Goal: Task Accomplishment & Management: Use online tool/utility

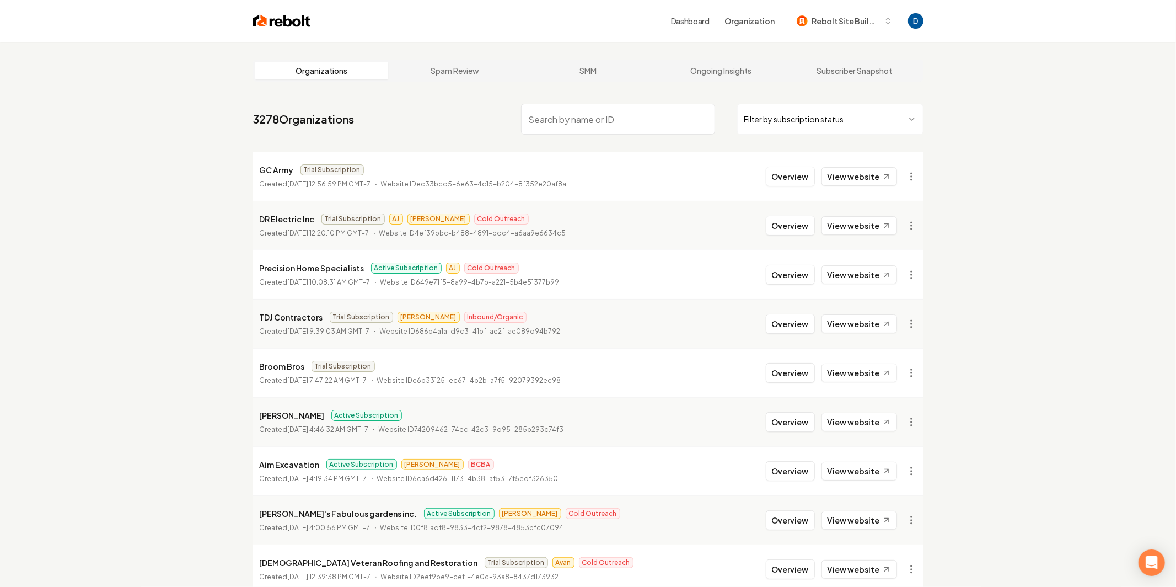
click at [579, 125] on input "search" at bounding box center [618, 119] width 194 height 31
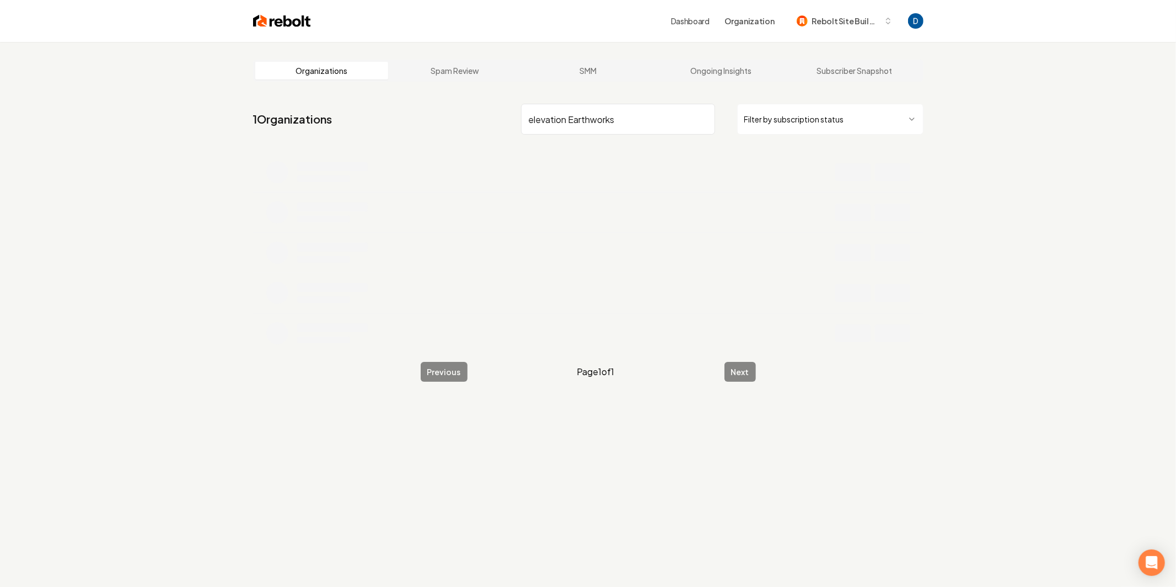
type input "elevation Earthworks"
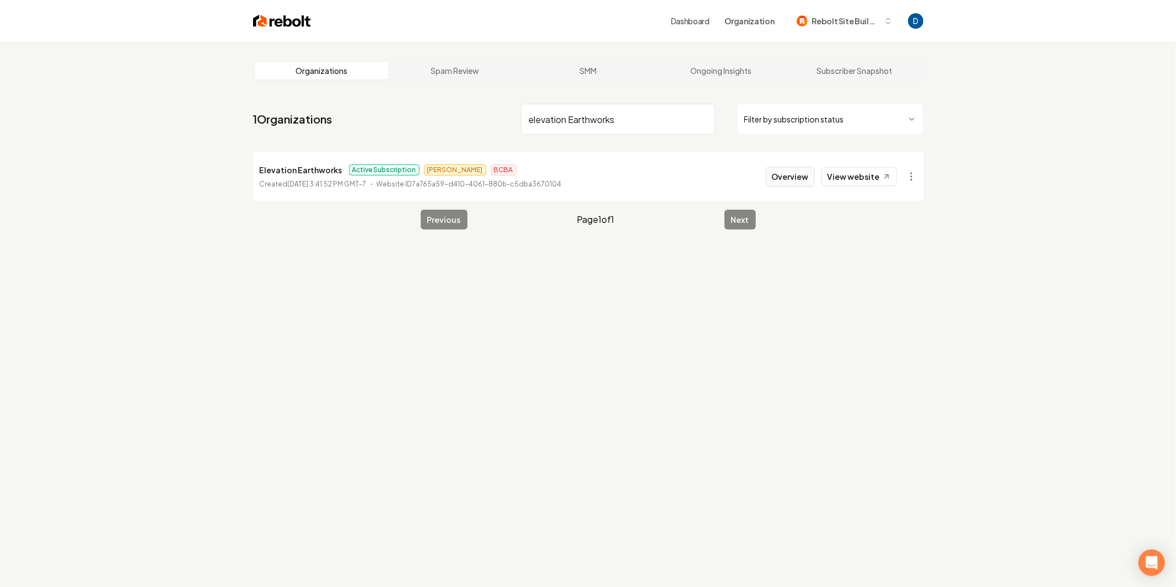
click at [797, 178] on button "Overview" at bounding box center [790, 177] width 49 height 20
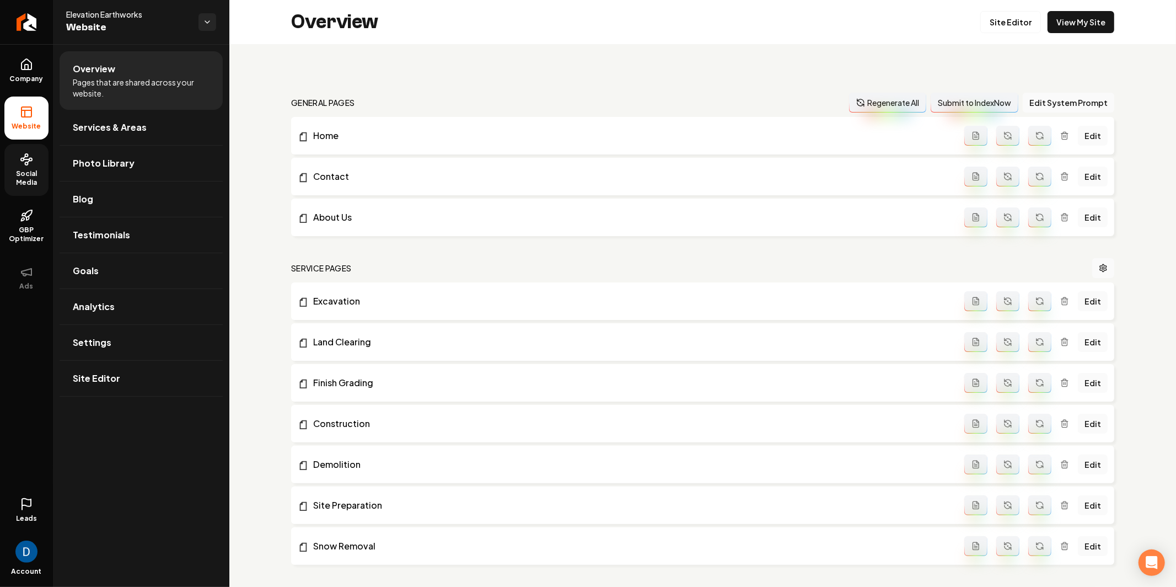
click at [32, 178] on span "Social Media" at bounding box center [26, 178] width 44 height 18
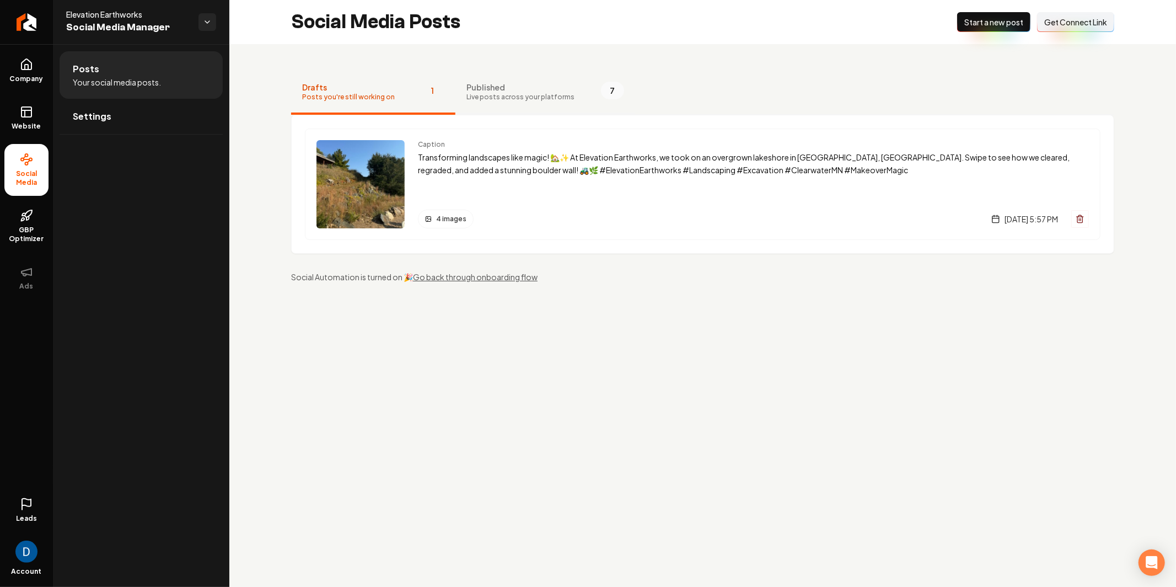
click at [477, 74] on button "Published Live posts across your platforms 7" at bounding box center [546, 93] width 180 height 44
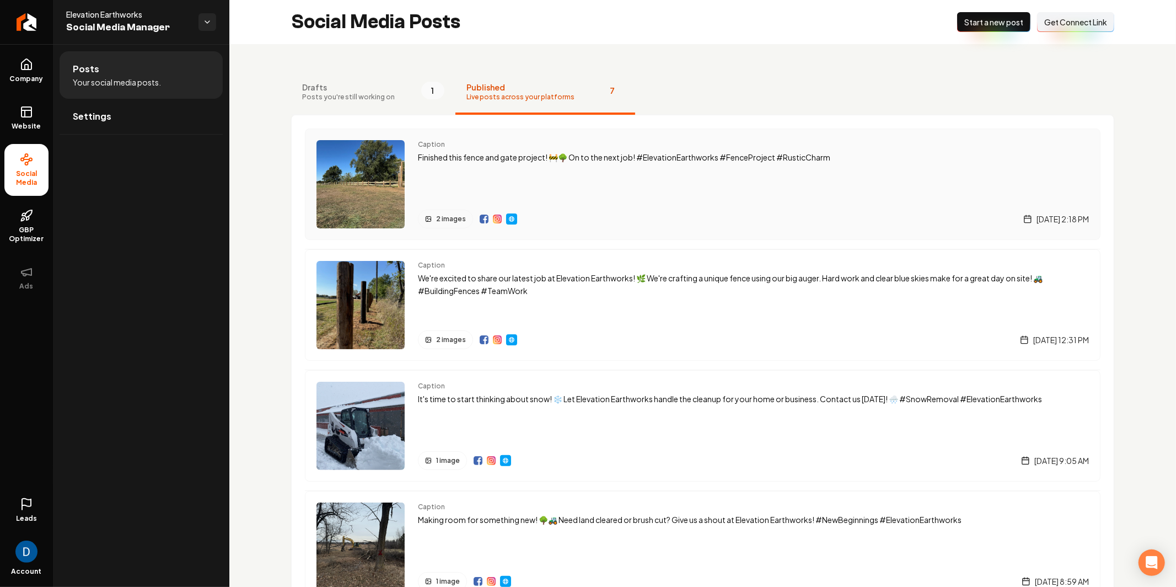
click at [498, 218] on img "Main content area" at bounding box center [497, 219] width 9 height 9
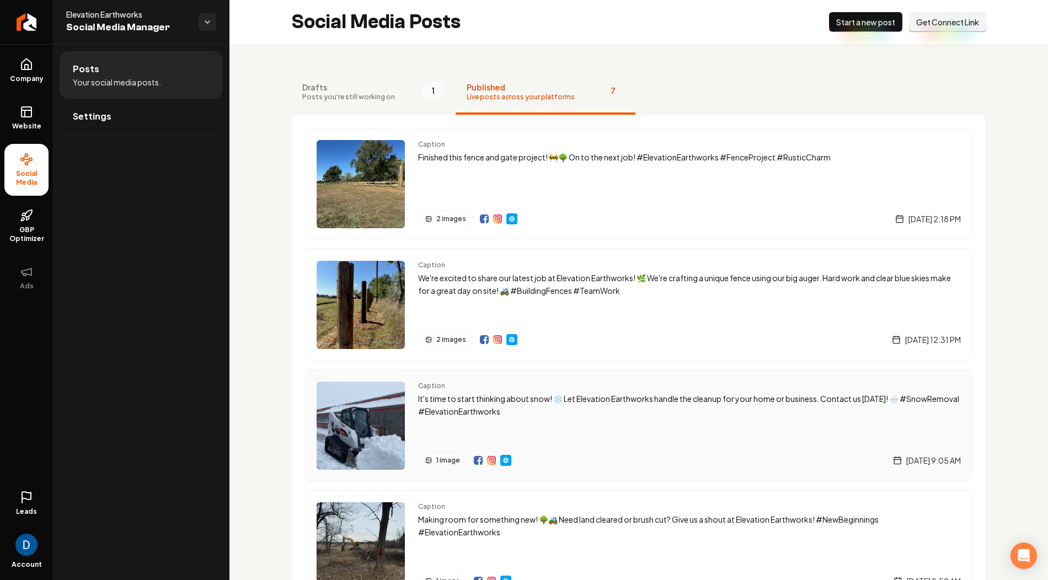
click at [504, 461] on img "Main content area" at bounding box center [505, 460] width 9 height 9
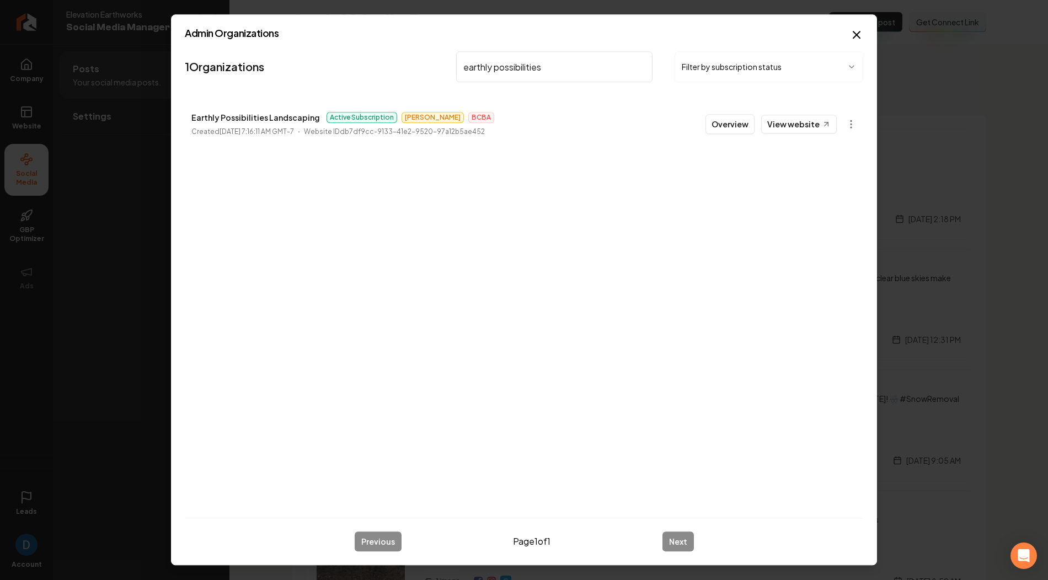
type input "earthly possibilities"
click at [243, 119] on p "Earthly Possibilities Landscaping" at bounding box center [255, 117] width 129 height 13
copy p "Earthly Possibilities Landscaping"
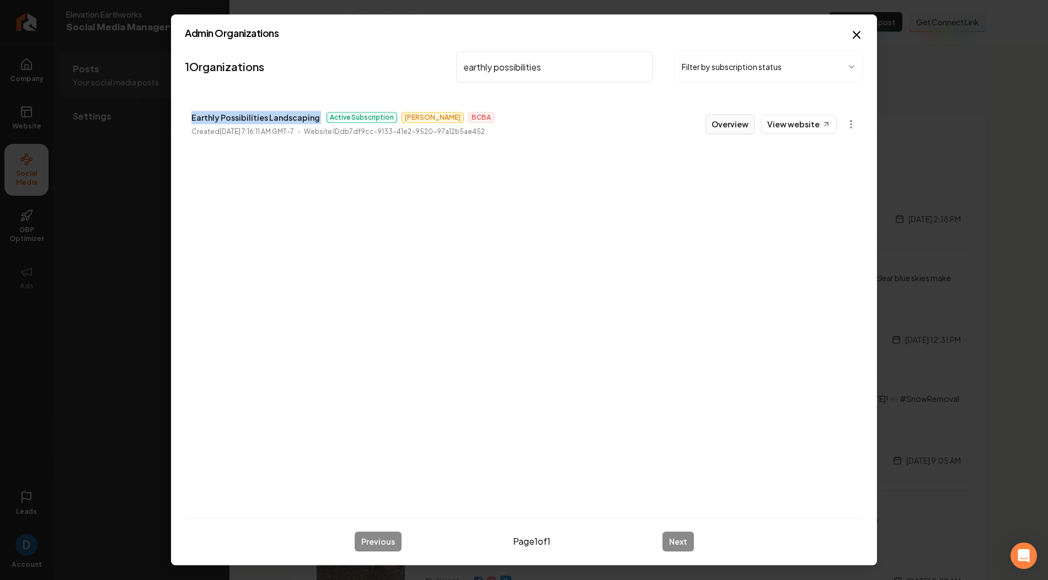
click at [732, 129] on button "Overview" at bounding box center [729, 124] width 49 height 20
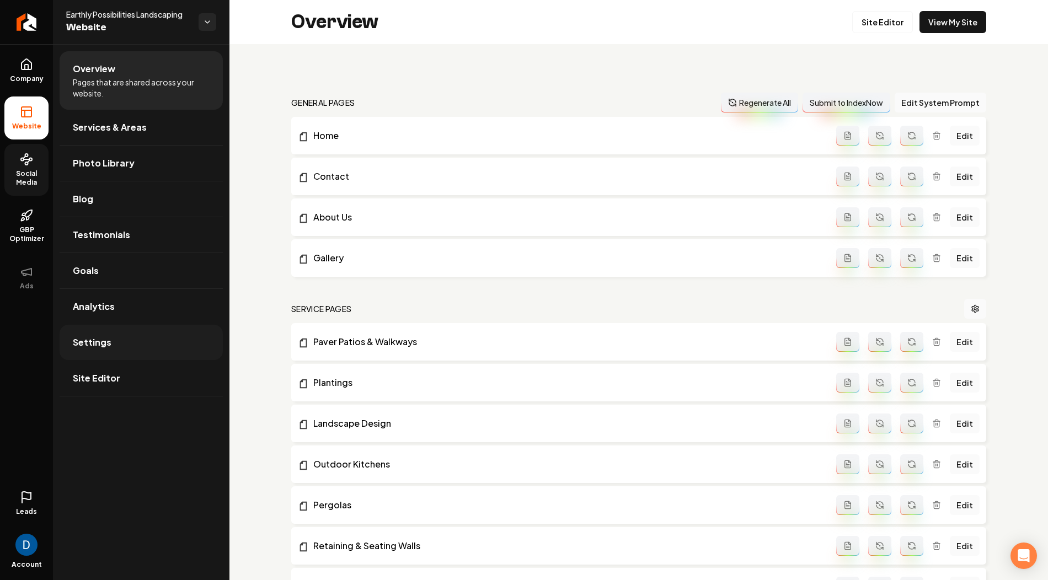
click at [129, 341] on link "Settings" at bounding box center [141, 342] width 163 height 35
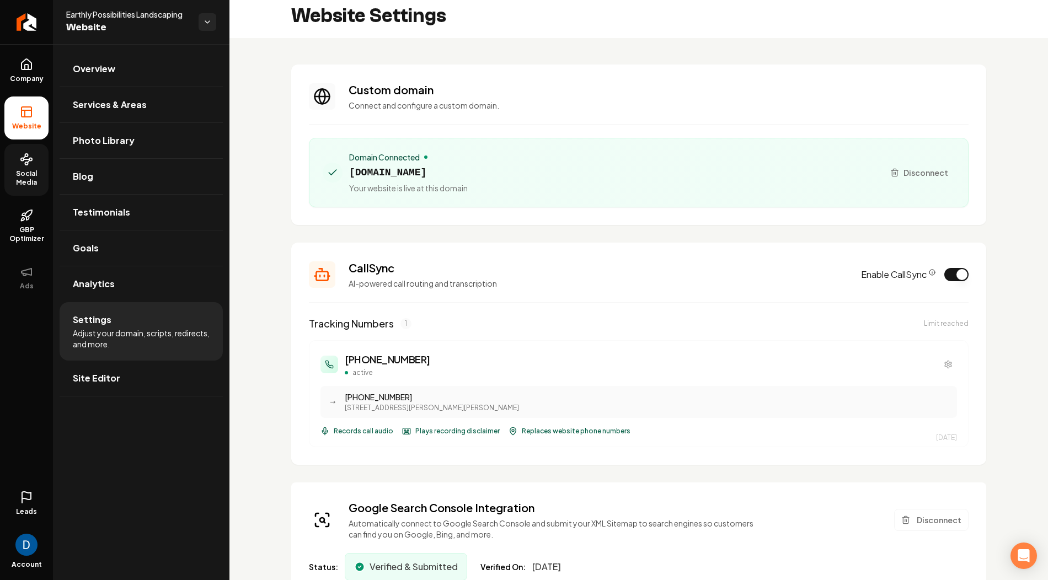
scroll to position [7, 0]
click at [430, 179] on span "[DOMAIN_NAME]" at bounding box center [408, 171] width 119 height 15
click at [436, 175] on span "[DOMAIN_NAME]" at bounding box center [408, 171] width 119 height 15
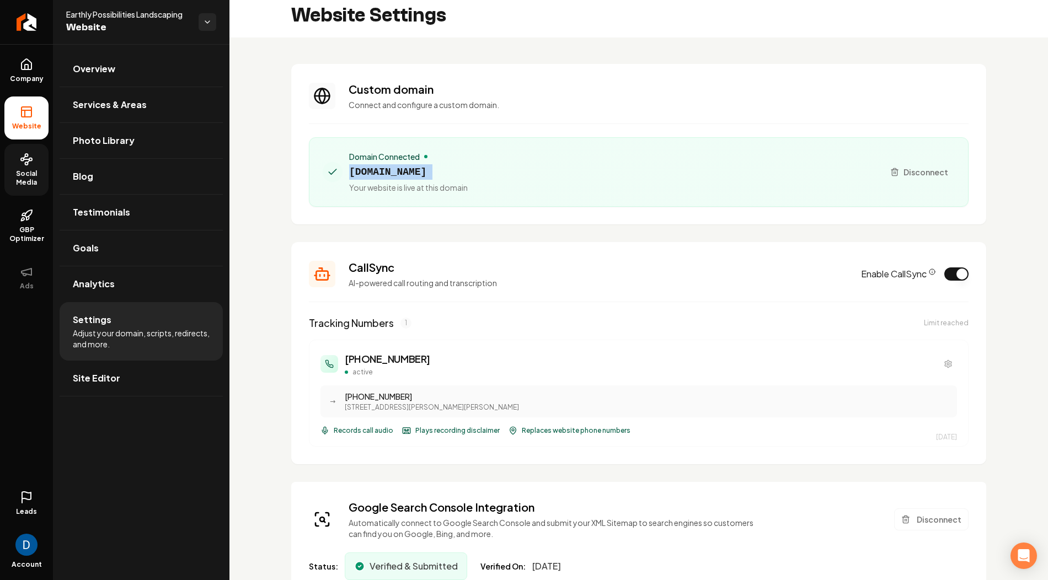
click at [436, 175] on span "[DOMAIN_NAME]" at bounding box center [408, 171] width 119 height 15
copy span "[DOMAIN_NAME]"
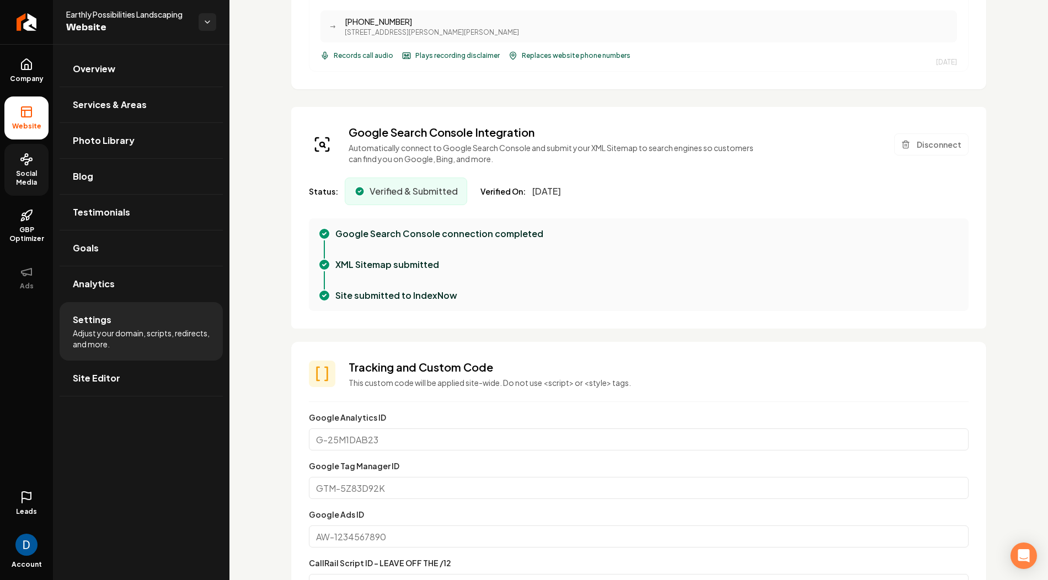
scroll to position [377, 0]
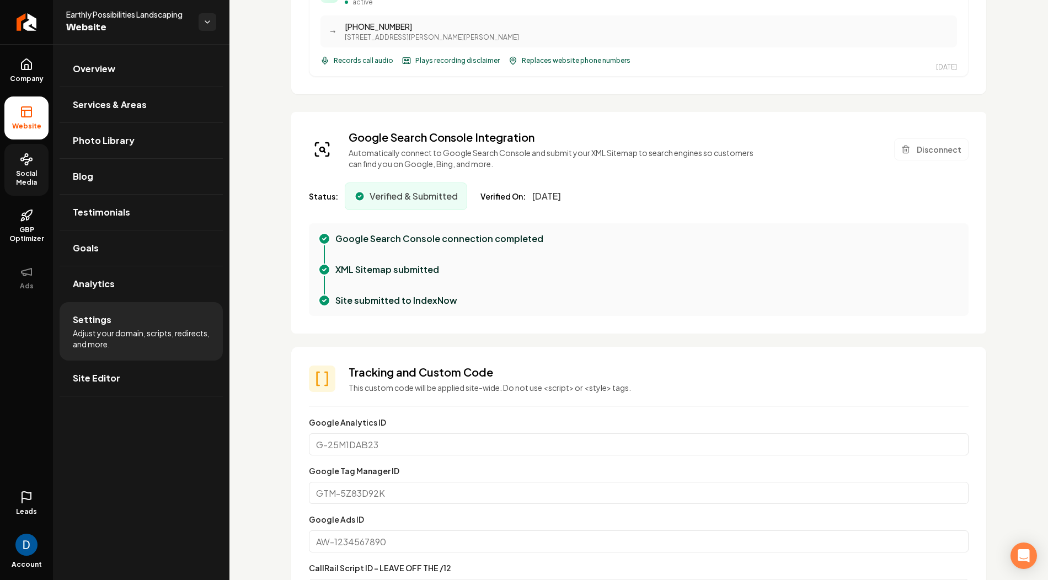
click at [595, 71] on div "[PHONE_NUMBER] active → [PHONE_NUMBER] [STREET_ADDRESS][PERSON_NAME][PERSON_NAM…" at bounding box center [639, 23] width 660 height 107
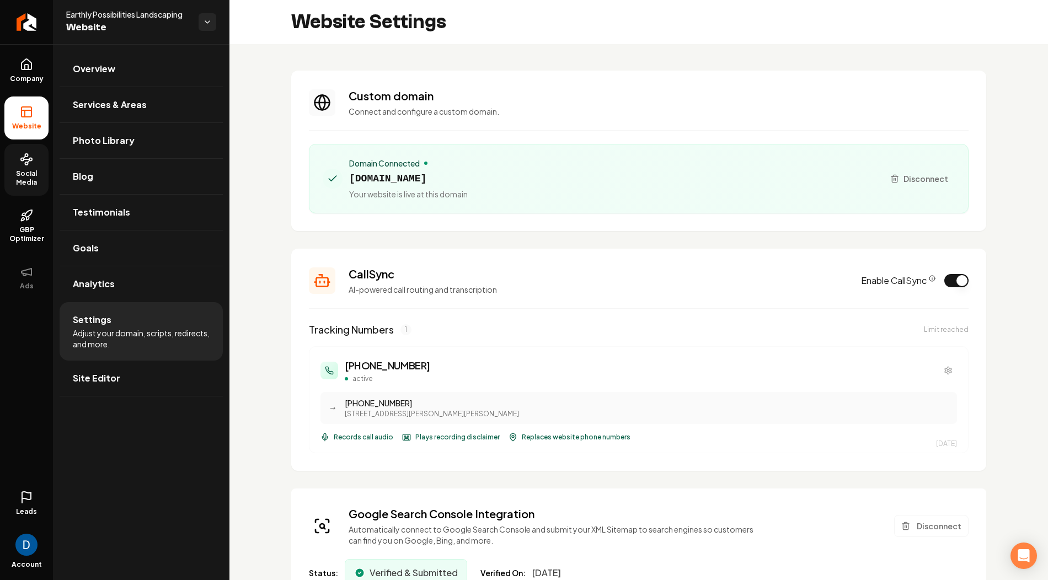
scroll to position [40, 0]
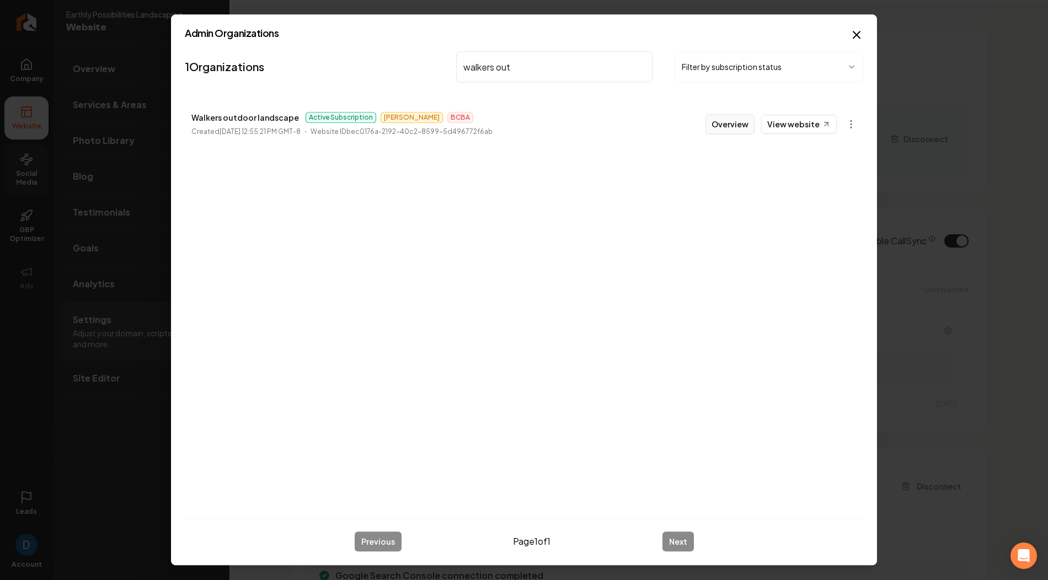
type input "walkers out"
click at [734, 123] on button "Overview" at bounding box center [729, 124] width 49 height 20
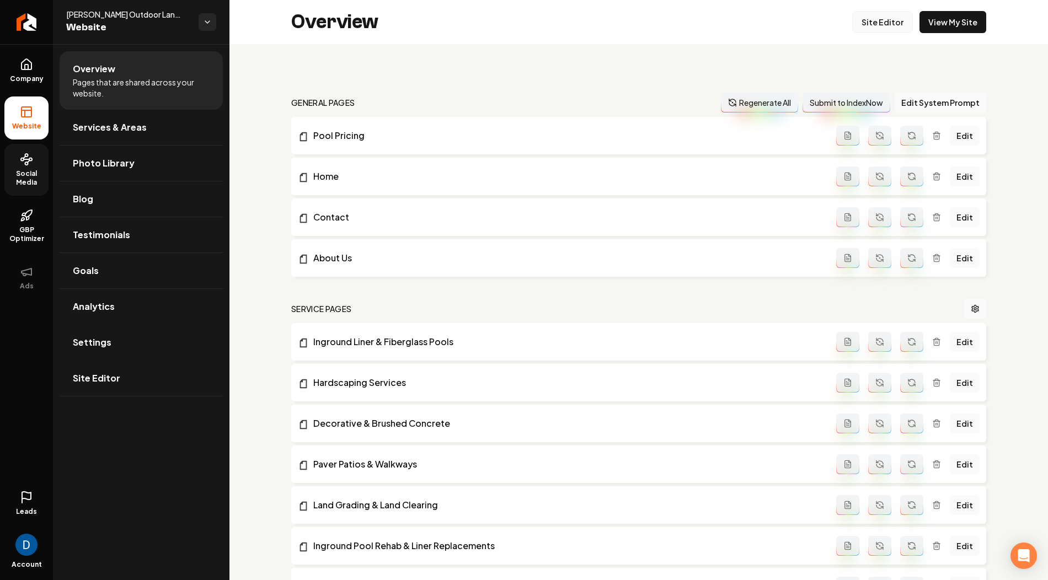
click at [881, 24] on link "Site Editor" at bounding box center [882, 22] width 61 height 22
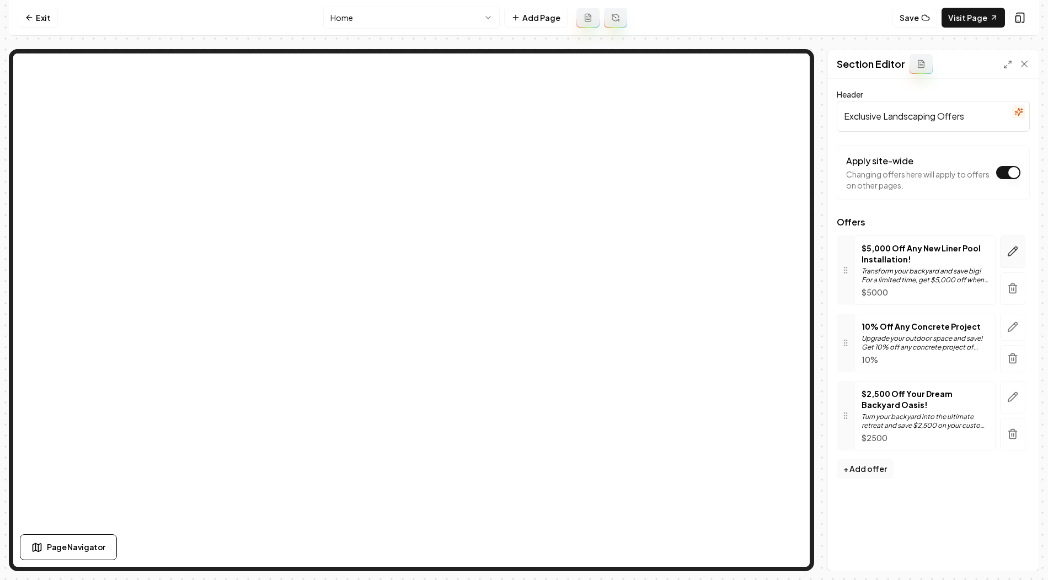
click at [1012, 256] on button "button" at bounding box center [1012, 251] width 25 height 33
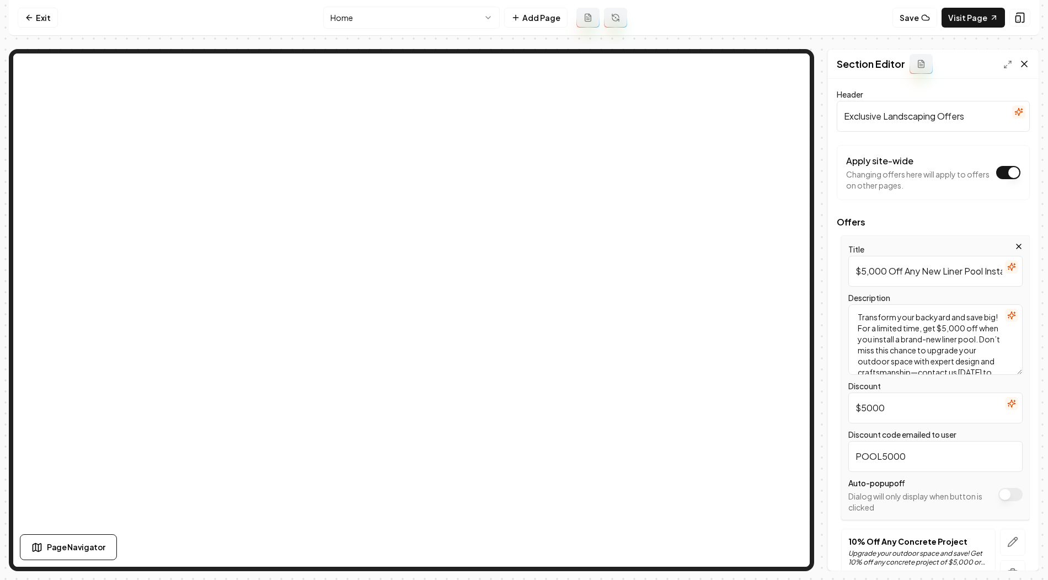
click at [1022, 65] on icon at bounding box center [1024, 64] width 6 height 6
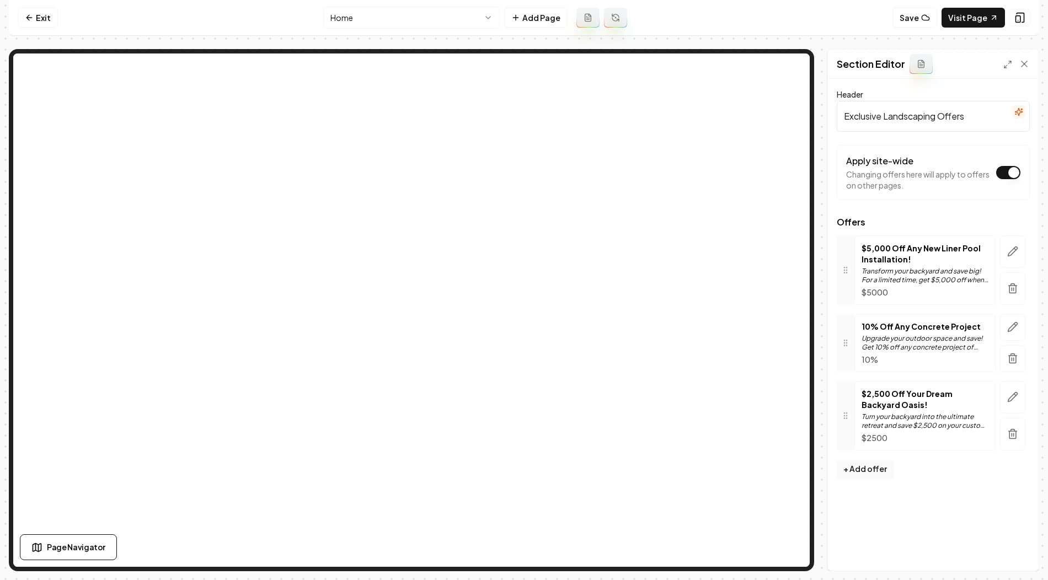
click at [1011, 288] on line "button" at bounding box center [1011, 289] width 0 height 3
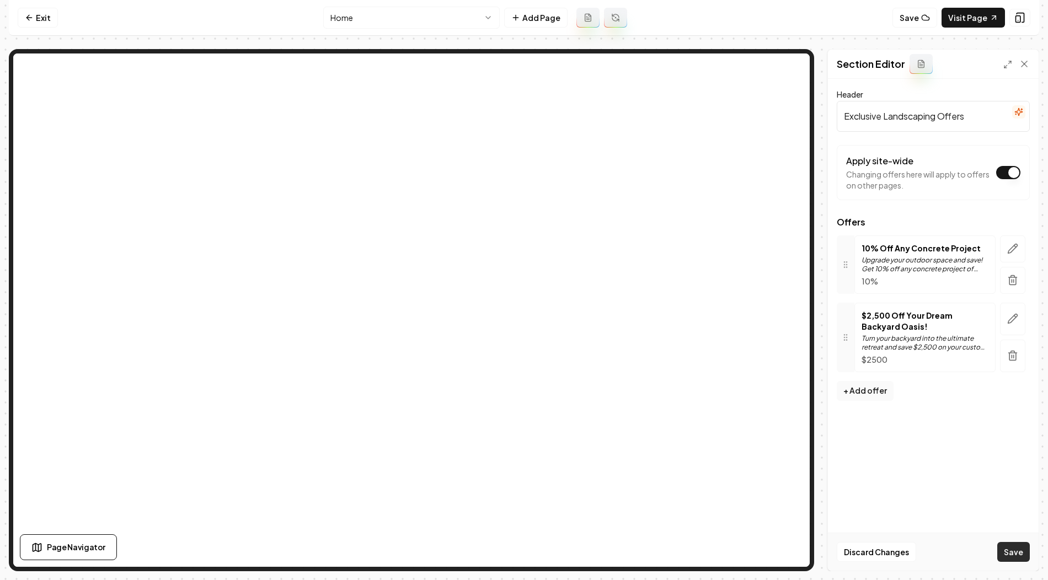
click at [1015, 546] on button "Save" at bounding box center [1013, 552] width 33 height 20
